Goal: Transaction & Acquisition: Purchase product/service

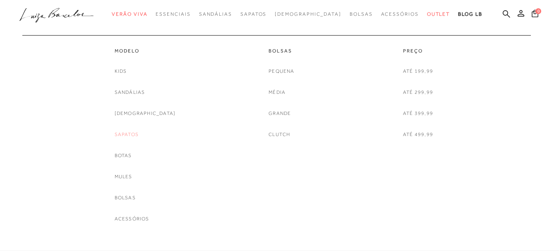
click at [137, 133] on link "Sapatos" at bounding box center [127, 134] width 24 height 9
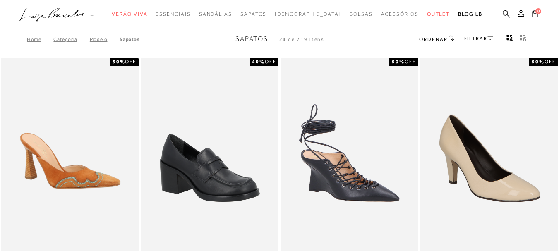
click at [69, 41] on link "Categoria" at bounding box center [71, 39] width 36 height 6
click at [63, 41] on link "Categoria" at bounding box center [71, 39] width 36 height 6
click at [476, 40] on link "FILTRAR" at bounding box center [478, 39] width 29 height 6
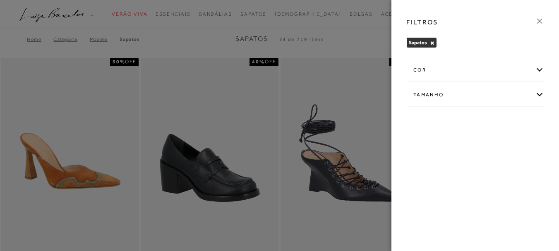
click at [539, 23] on icon at bounding box center [539, 21] width 9 height 9
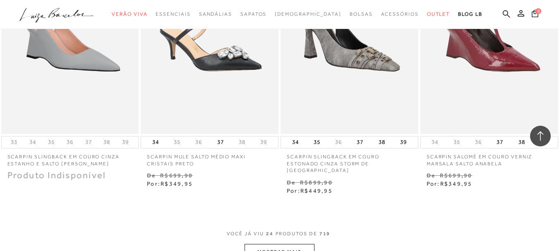
scroll to position [1530, 0]
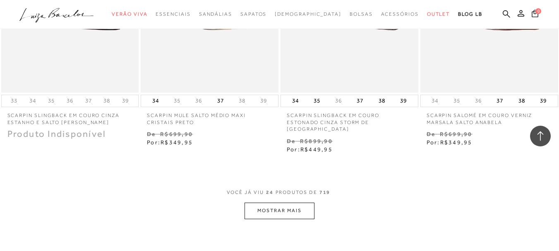
click at [287, 209] on button "MOSTRAR MAIS" at bounding box center [278, 211] width 69 height 16
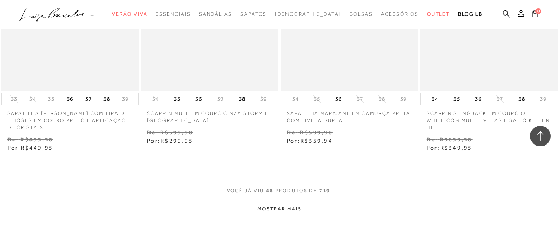
scroll to position [3174, 0]
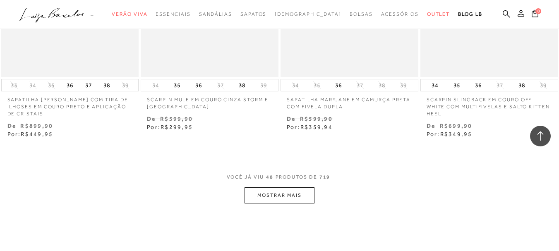
click at [263, 191] on button "MOSTRAR MAIS" at bounding box center [278, 195] width 69 height 16
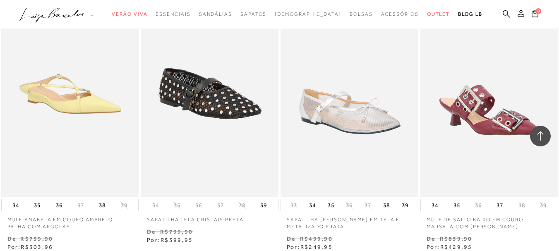
scroll to position [3215, 0]
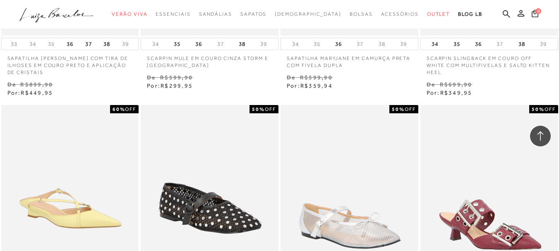
click at [489, 17] on ul ".a{fill-rule:evenodd;} Verão Viva Em alta Favoritos das Influenciadoras Apostas…" at bounding box center [273, 14] width 508 height 15
click at [503, 15] on icon at bounding box center [506, 14] width 7 height 8
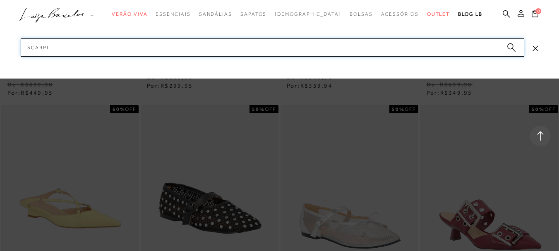
type input "scarpin"
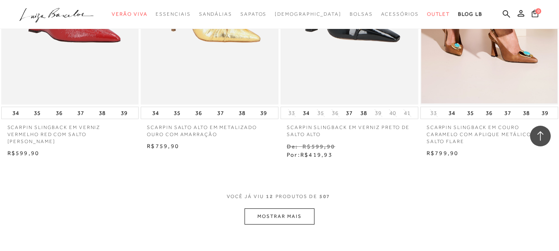
scroll to position [710, 0]
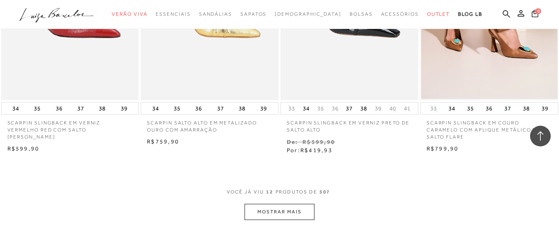
click at [283, 214] on button "MOSTRAR MAIS" at bounding box center [278, 212] width 69 height 16
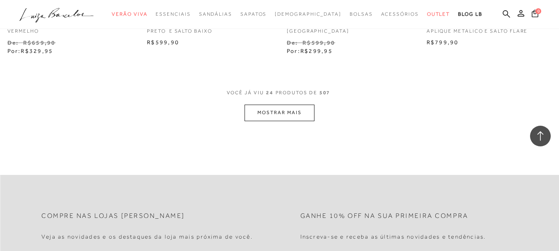
scroll to position [1660, 0]
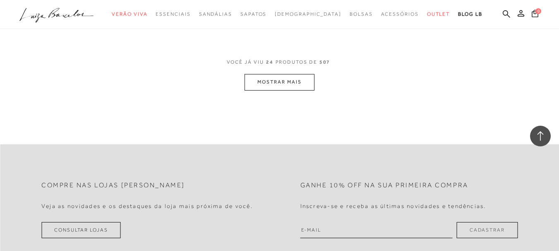
click at [262, 78] on button "MOSTRAR MAIS" at bounding box center [278, 82] width 69 height 16
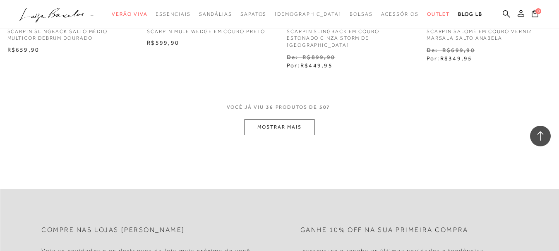
scroll to position [2446, 0]
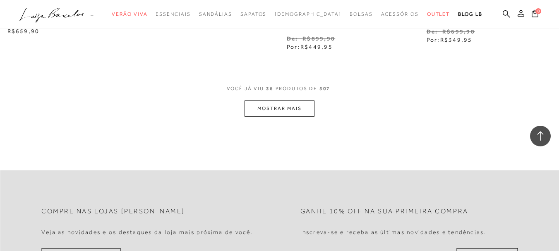
click at [256, 102] on button "MOSTRAR MAIS" at bounding box center [278, 109] width 69 height 16
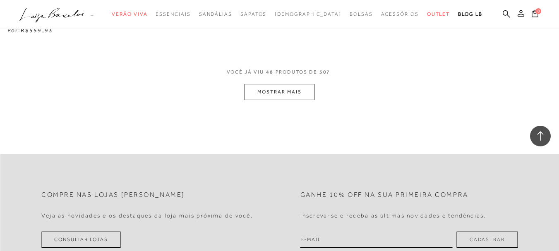
scroll to position [3274, 0]
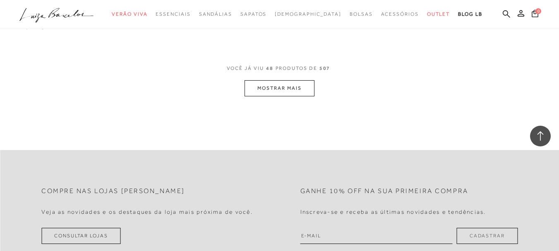
click at [292, 81] on button "MOSTRAR MAIS" at bounding box center [278, 88] width 69 height 16
